Goal: Task Accomplishment & Management: Manage account settings

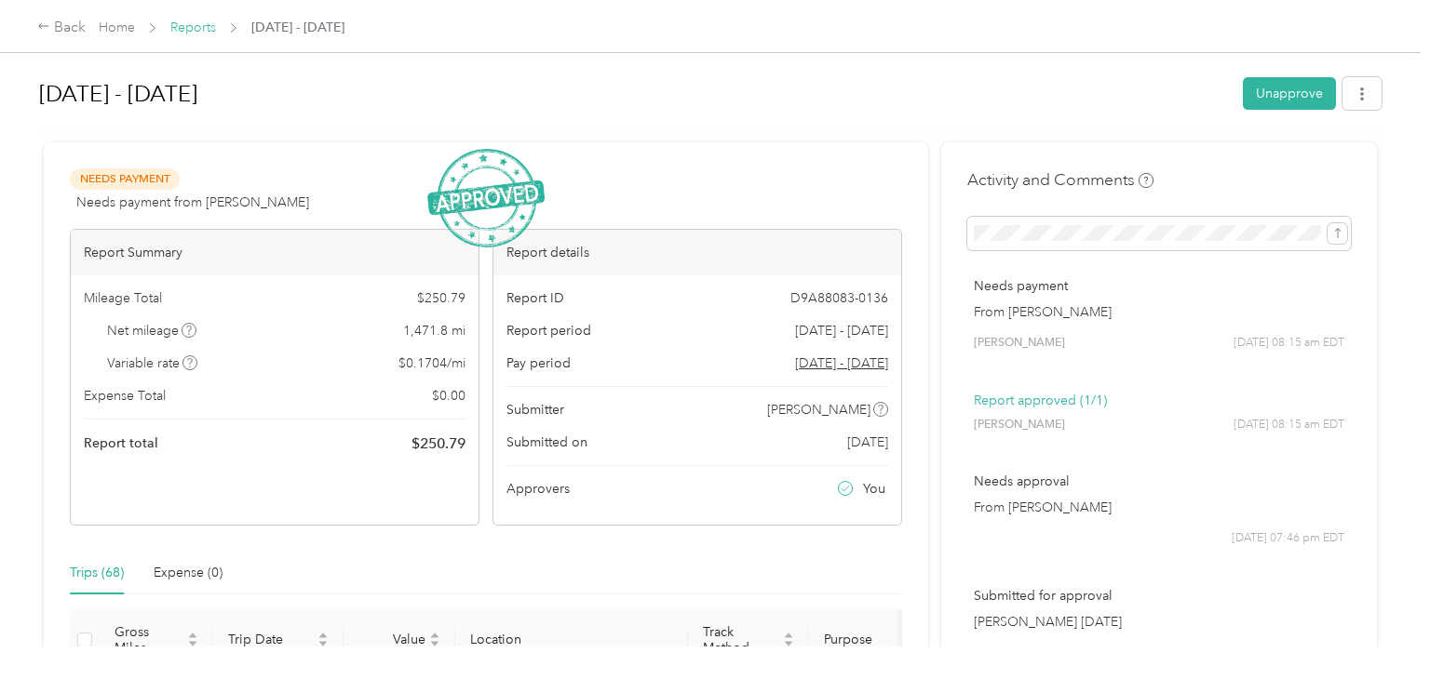
click at [185, 25] on link "Reports" at bounding box center [193, 28] width 46 height 16
